Goal: Task Accomplishment & Management: Use online tool/utility

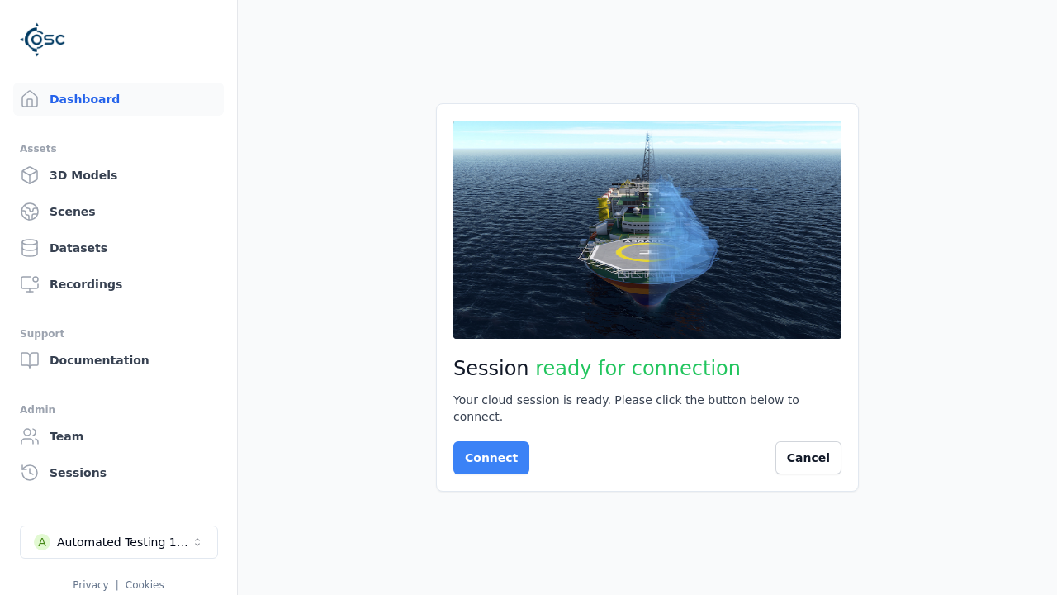
click at [486, 449] on button "Connect" at bounding box center [491, 457] width 76 height 33
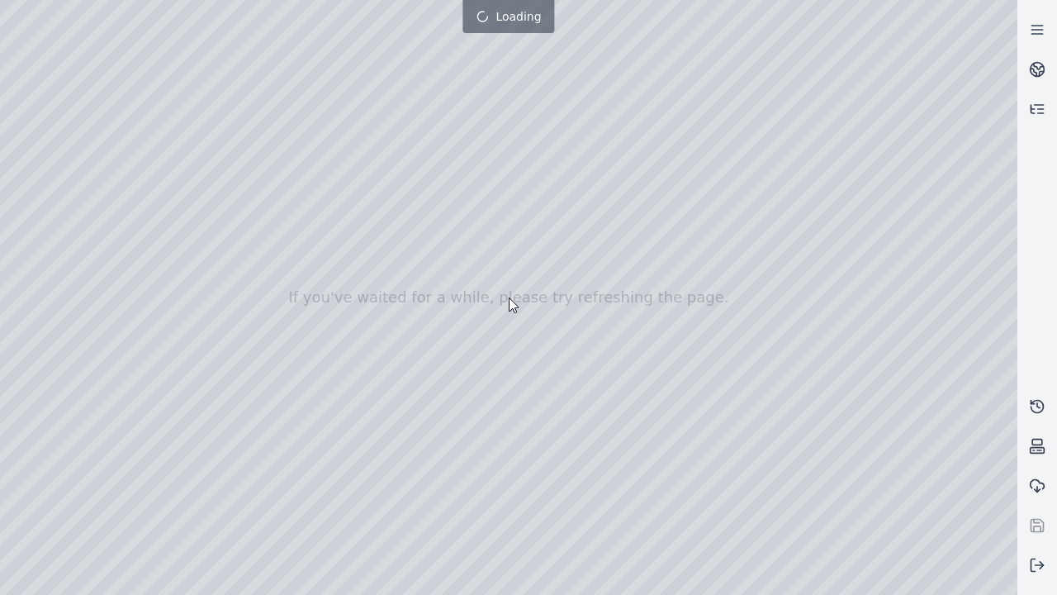
click at [4, 4] on div at bounding box center [508, 297] width 1017 height 595
click at [5, 106] on div at bounding box center [508, 297] width 1017 height 595
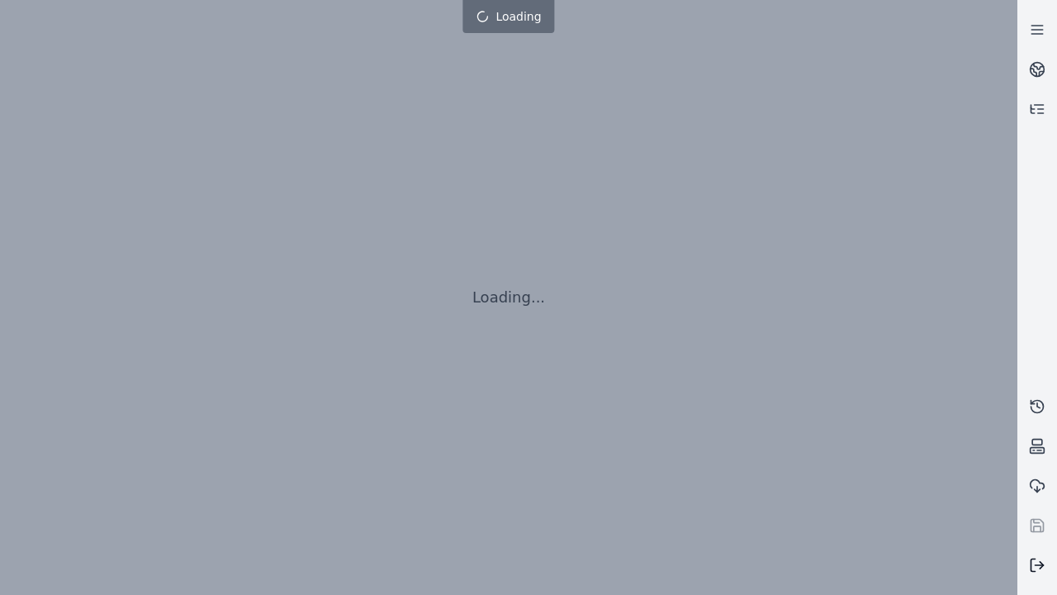
click at [1037, 565] on line at bounding box center [1039, 565] width 8 height 0
